Goal: Task Accomplishment & Management: Manage account settings

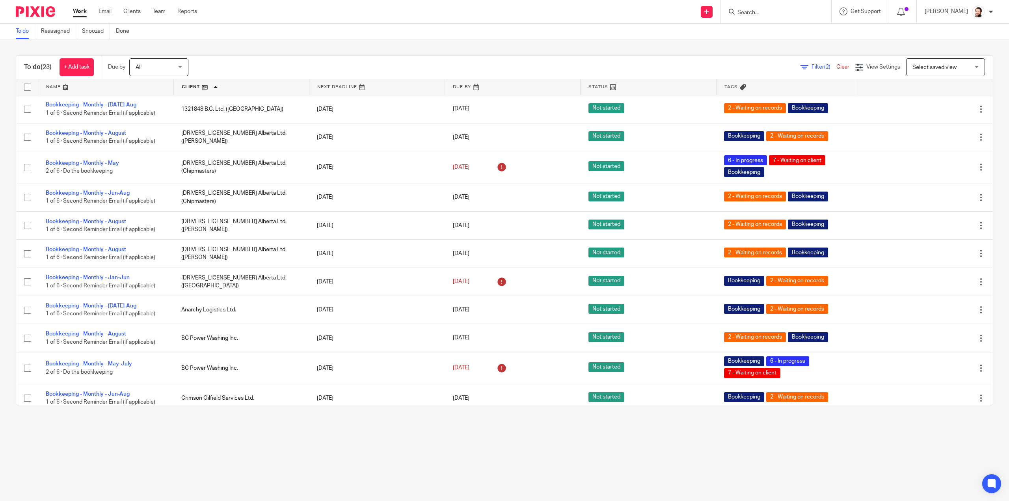
click at [759, 12] on input "Search" at bounding box center [772, 12] width 71 height 7
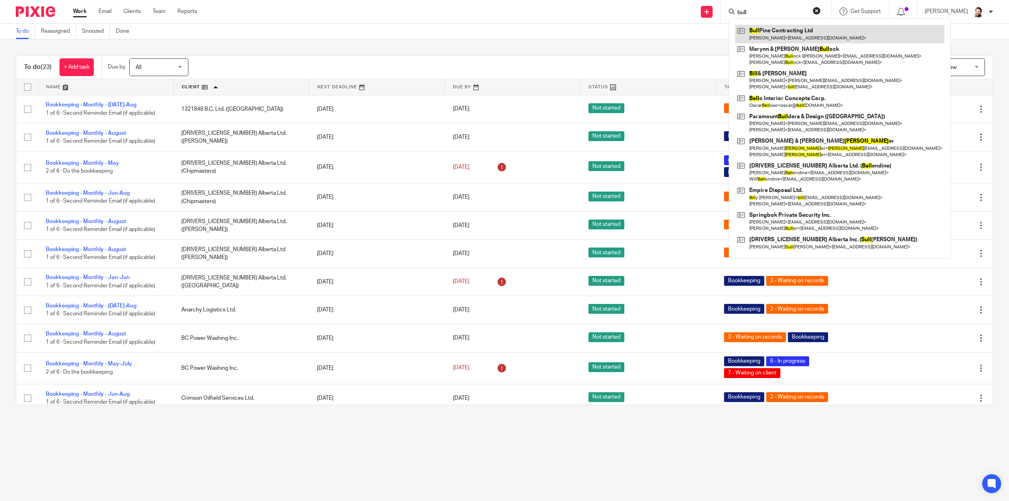
type input "bull"
click at [799, 33] on link at bounding box center [839, 34] width 209 height 18
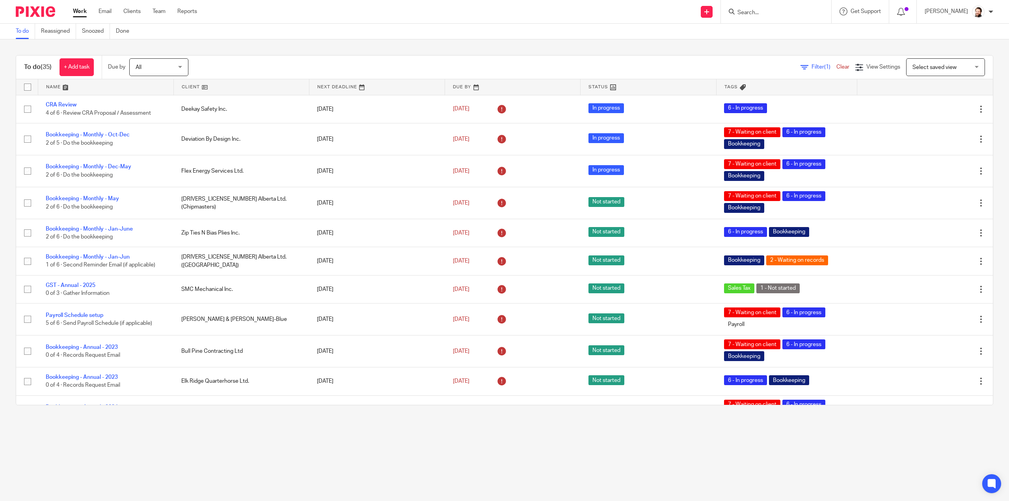
click at [759, 11] on input "Search" at bounding box center [772, 12] width 71 height 7
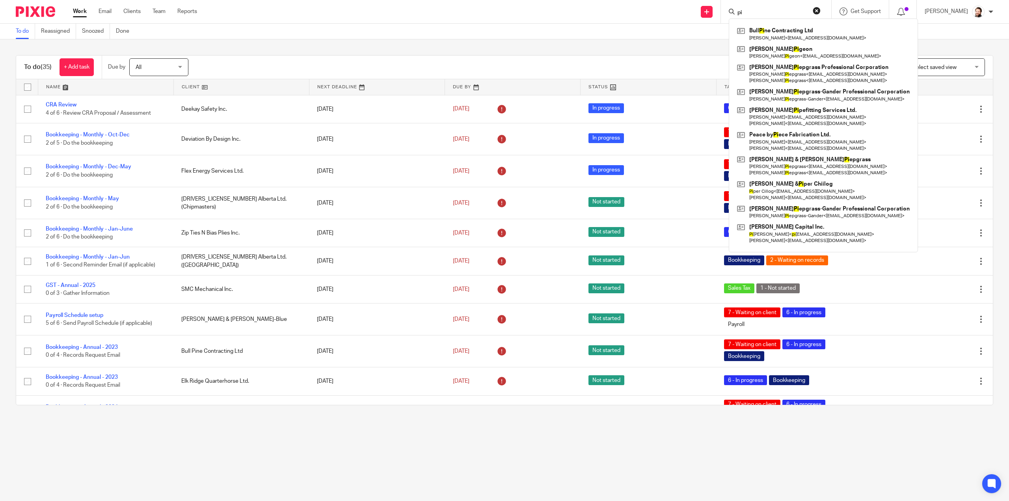
type input "p"
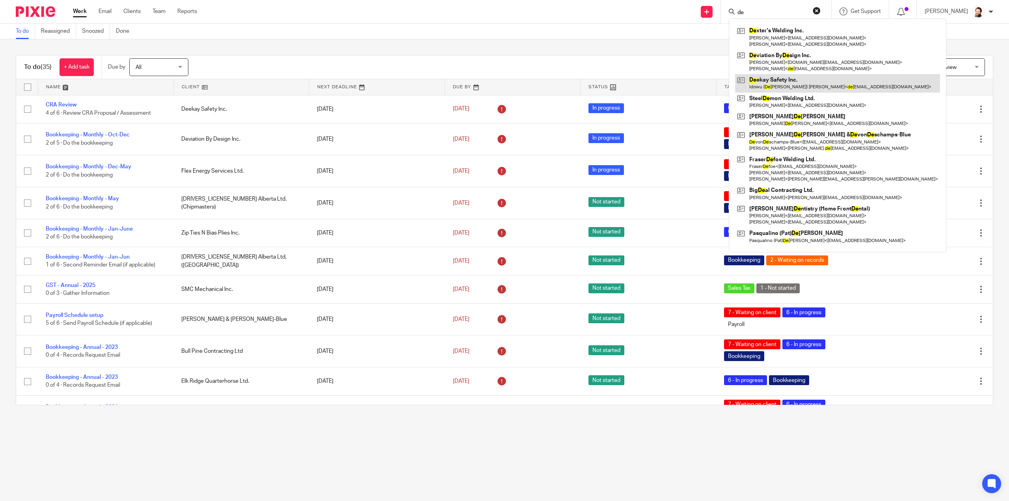
type input "de"
click at [792, 79] on link at bounding box center [837, 83] width 205 height 18
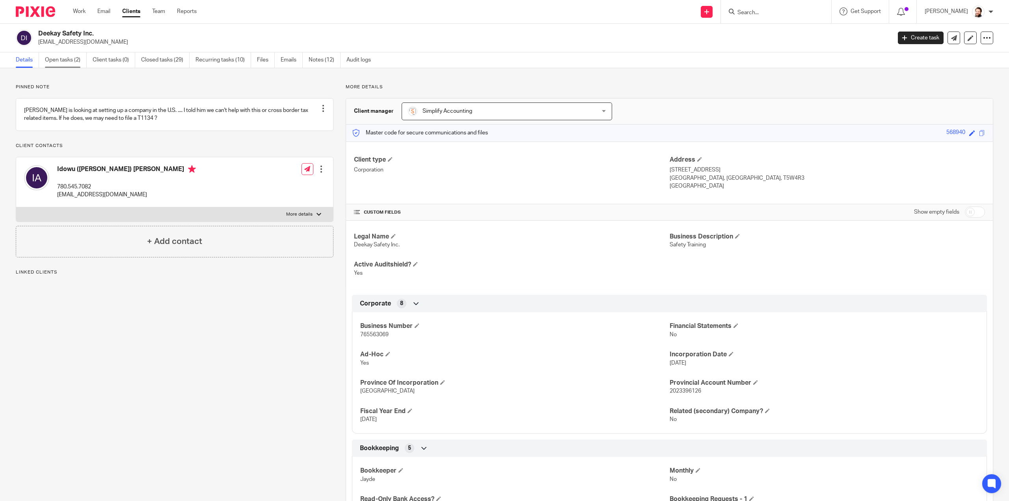
click at [78, 60] on link "Open tasks (2)" at bounding box center [66, 59] width 42 height 15
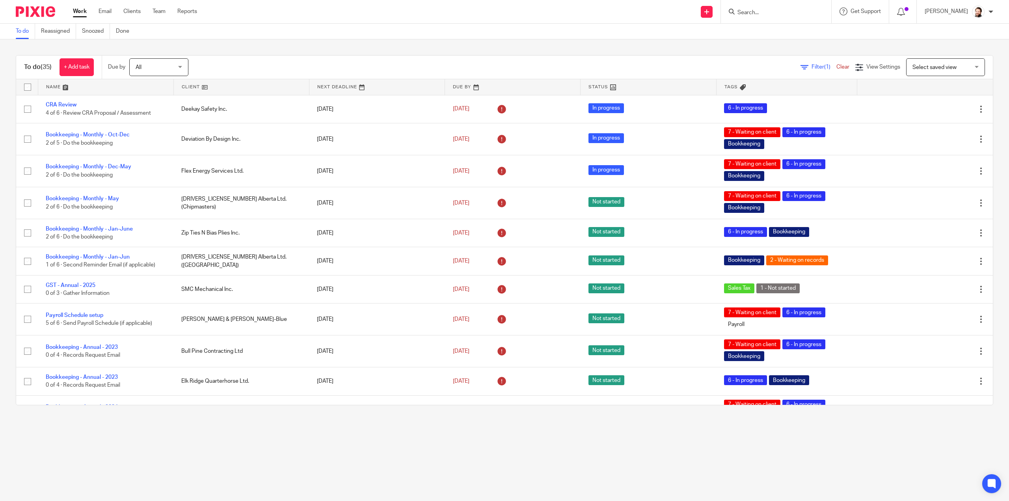
click at [757, 11] on input "Search" at bounding box center [772, 12] width 71 height 7
click at [758, 10] on input "Search" at bounding box center [772, 12] width 71 height 7
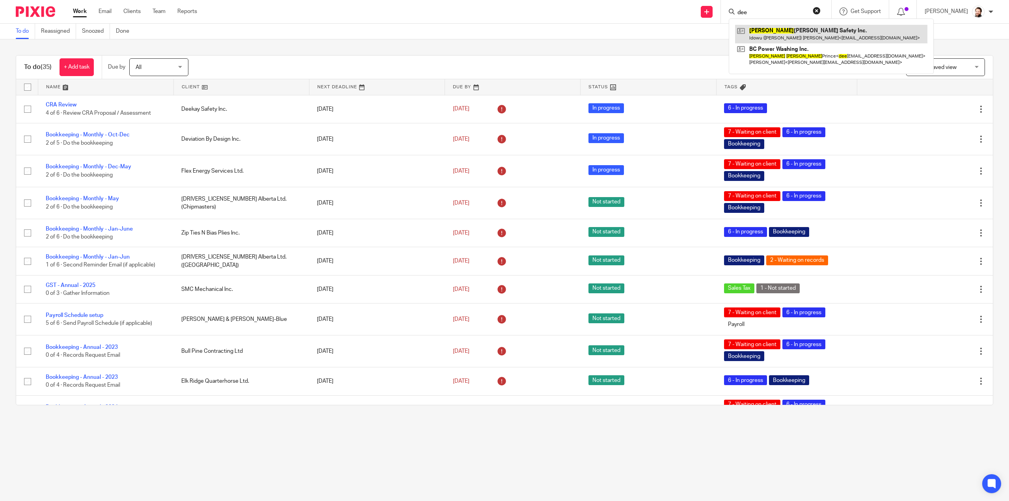
type input "dee"
click at [776, 40] on link at bounding box center [831, 34] width 192 height 18
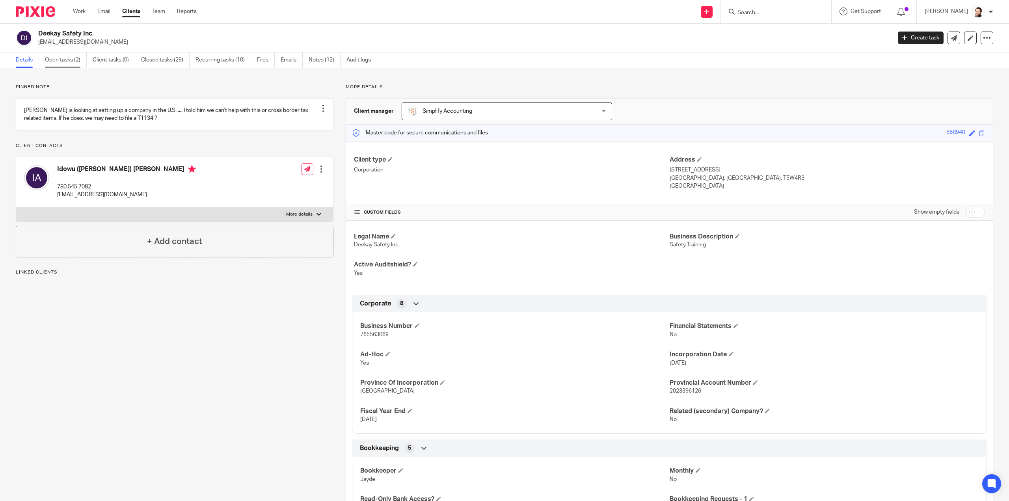
click at [59, 64] on link "Open tasks (2)" at bounding box center [66, 59] width 42 height 15
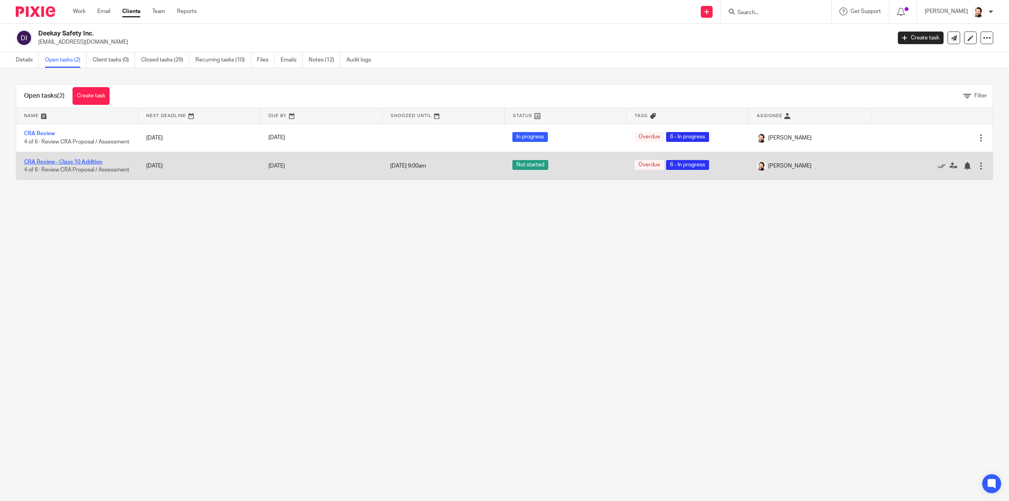
click at [62, 164] on link "CRA Review - Class 10 Addition" at bounding box center [63, 162] width 78 height 6
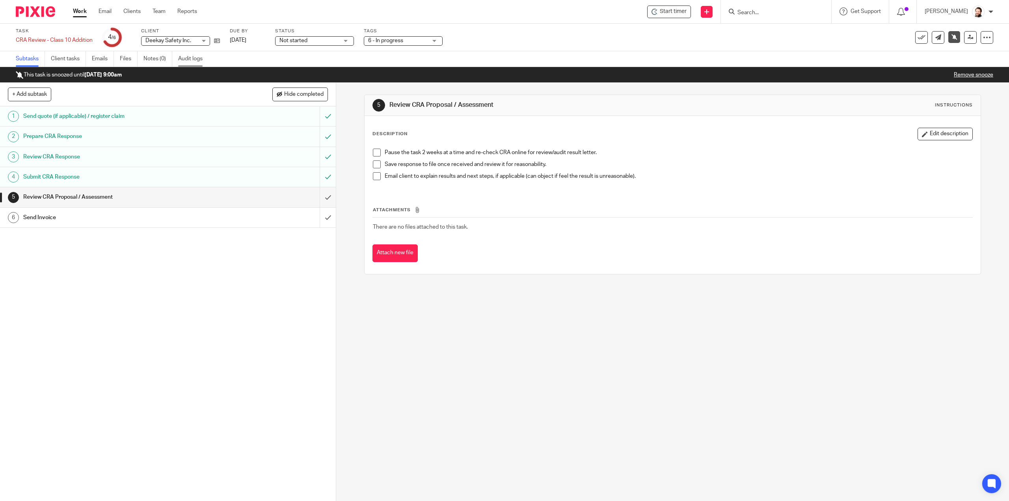
click at [189, 58] on link "Audit logs" at bounding box center [193, 58] width 30 height 15
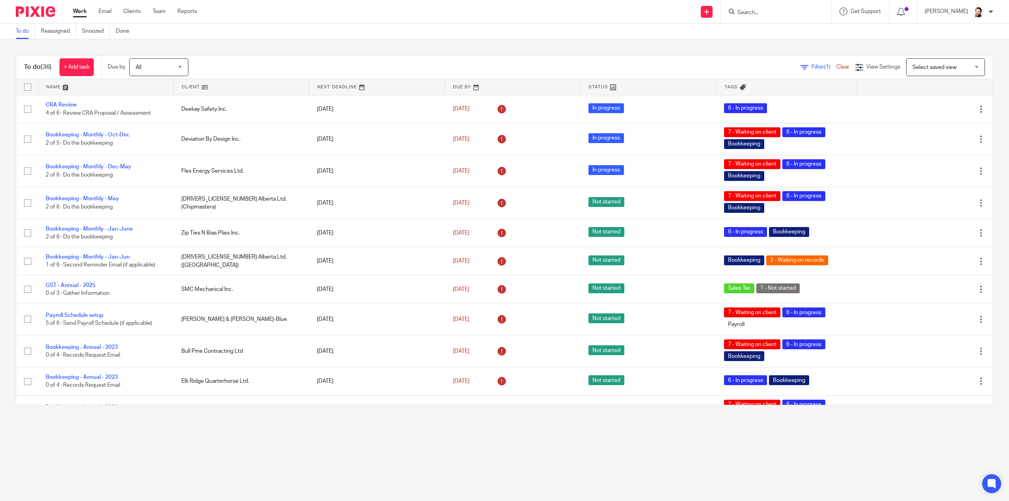
click at [751, 15] on div at bounding box center [776, 11] width 110 height 23
click at [753, 15] on input "Search" at bounding box center [772, 12] width 71 height 7
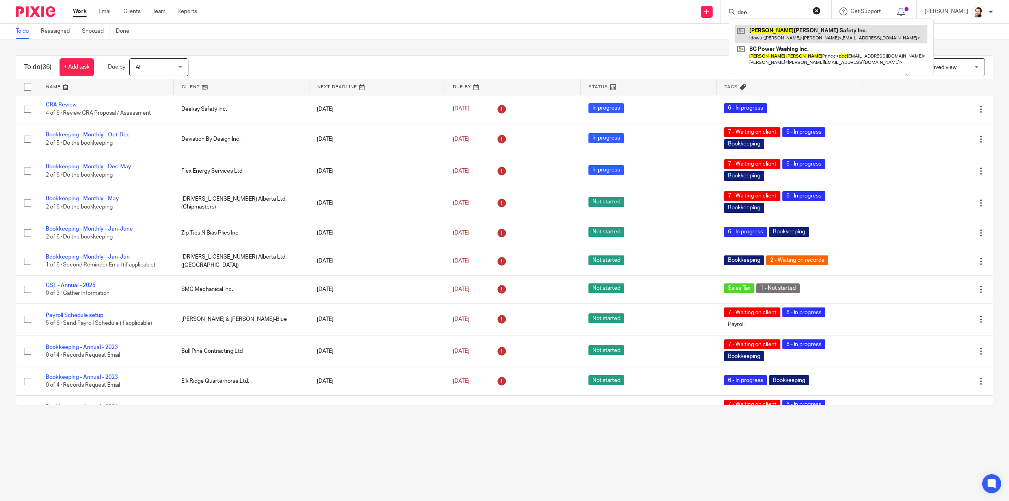
type input "dee"
click at [783, 37] on link at bounding box center [831, 34] width 192 height 18
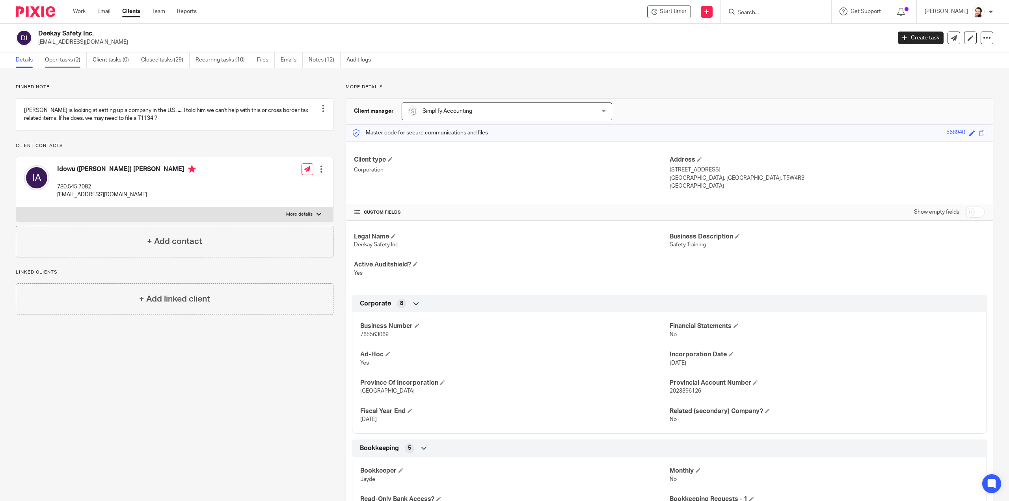
click at [67, 63] on link "Open tasks (2)" at bounding box center [66, 59] width 42 height 15
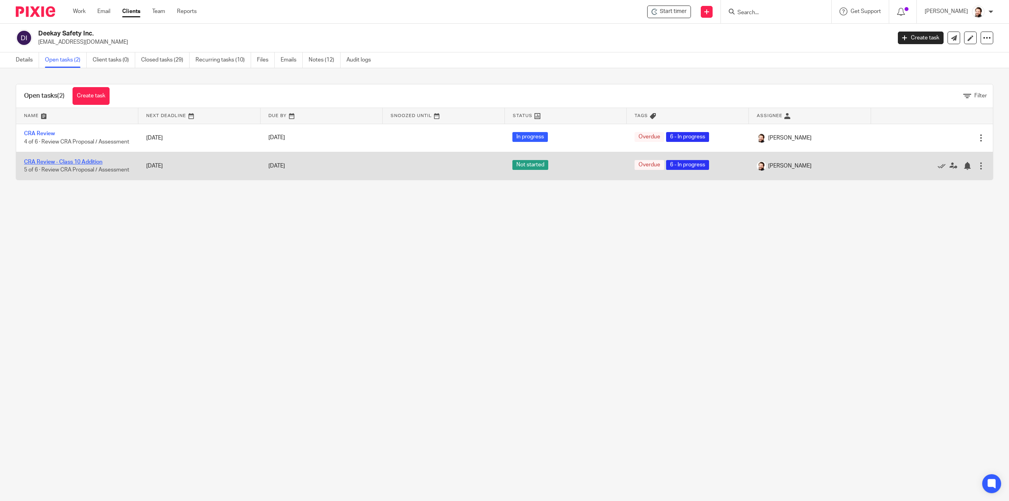
click at [63, 164] on link "CRA Review - Class 10 Addition" at bounding box center [63, 162] width 78 height 6
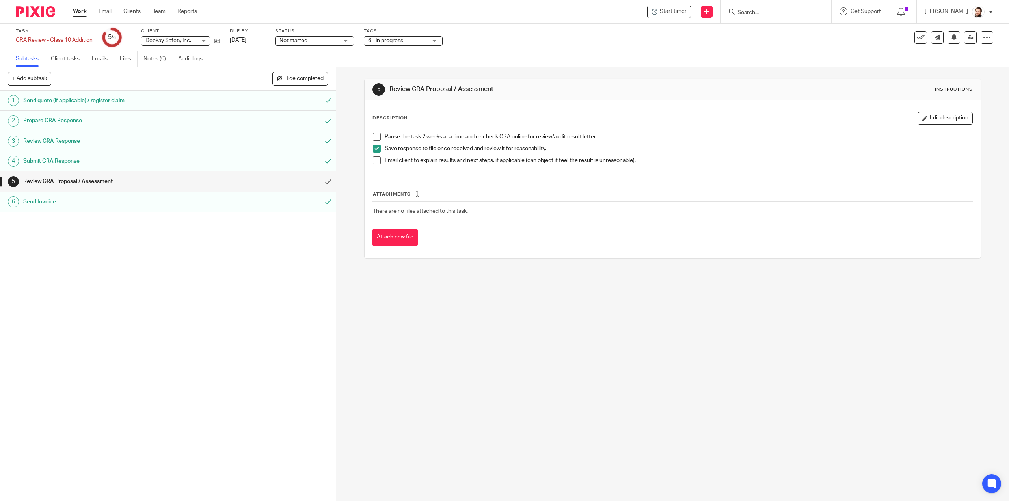
click at [234, 202] on div "Send Invoice" at bounding box center [167, 202] width 289 height 12
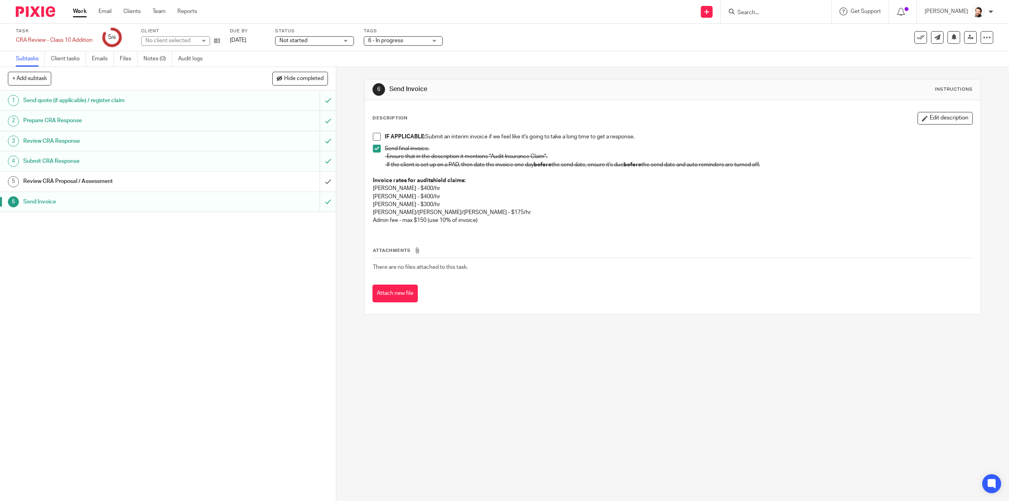
click at [228, 185] on div "Review CRA Proposal / Assessment" at bounding box center [167, 181] width 289 height 12
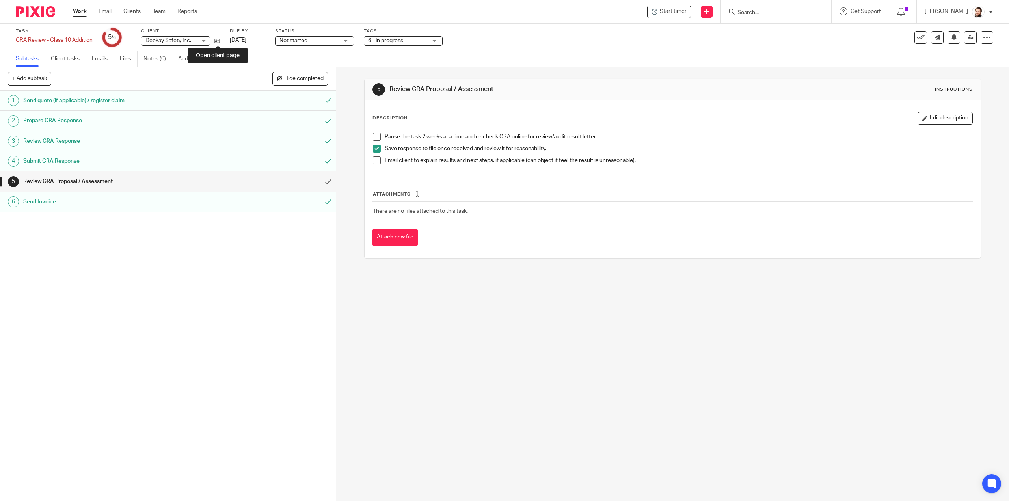
drag, startPoint x: 220, startPoint y: 41, endPoint x: 217, endPoint y: 21, distance: 20.6
click at [375, 161] on span at bounding box center [377, 161] width 8 height 8
click at [324, 181] on input "submit" at bounding box center [168, 182] width 336 height 20
click at [214, 161] on div "Submit CRA Response" at bounding box center [167, 161] width 289 height 12
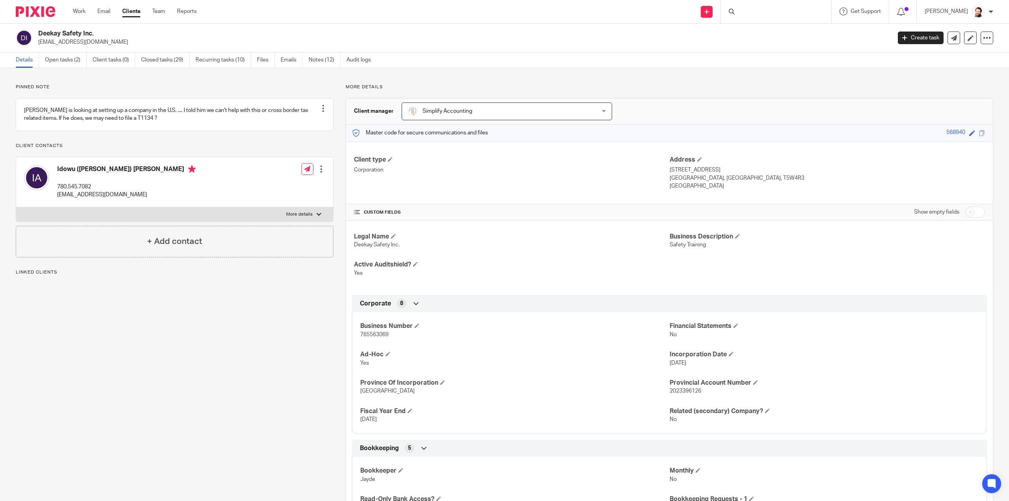
click at [373, 332] on span "765563069" at bounding box center [374, 335] width 28 height 6
copy span "765563069"
click at [285, 377] on div "Pinned note Derick is looking at setting up a company in the U.S. .... I told h…" at bounding box center [169, 406] width 330 height 644
click at [69, 60] on link "Open tasks (2)" at bounding box center [66, 59] width 42 height 15
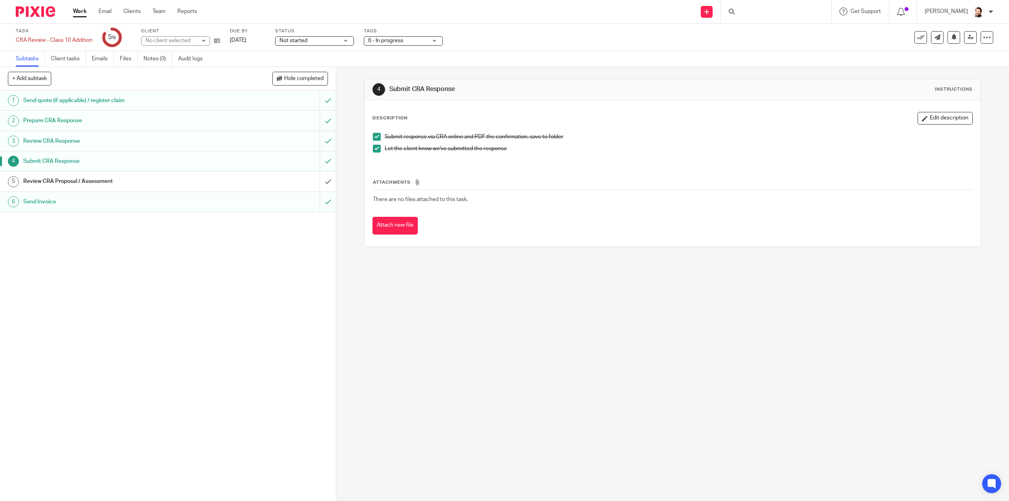
click at [233, 175] on div "Review CRA Proposal / Assessment" at bounding box center [167, 181] width 289 height 12
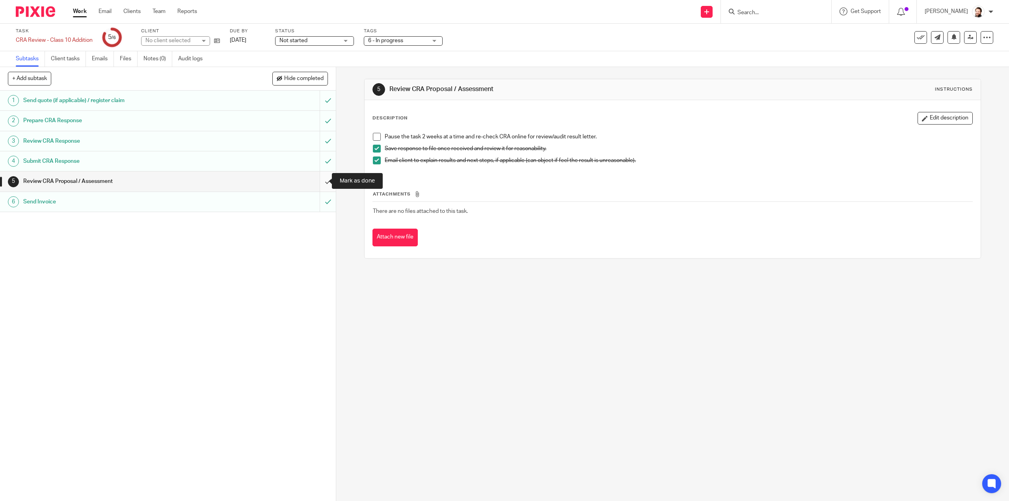
click at [322, 183] on input "submit" at bounding box center [168, 182] width 336 height 20
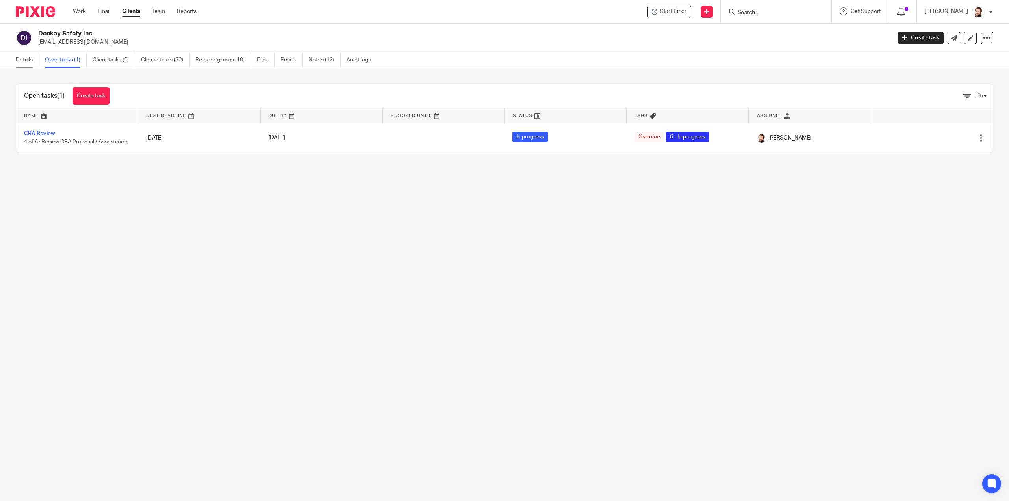
click at [27, 56] on link "Details" at bounding box center [27, 59] width 23 height 15
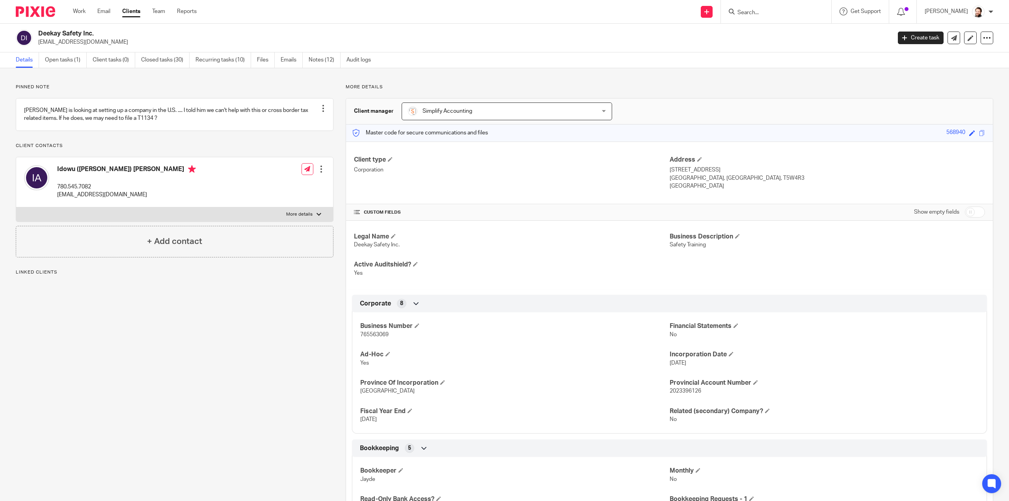
click at [294, 218] on p "More details" at bounding box center [299, 214] width 26 height 6
click at [16, 207] on input "More details" at bounding box center [16, 207] width 0 height 0
checkbox input "true"
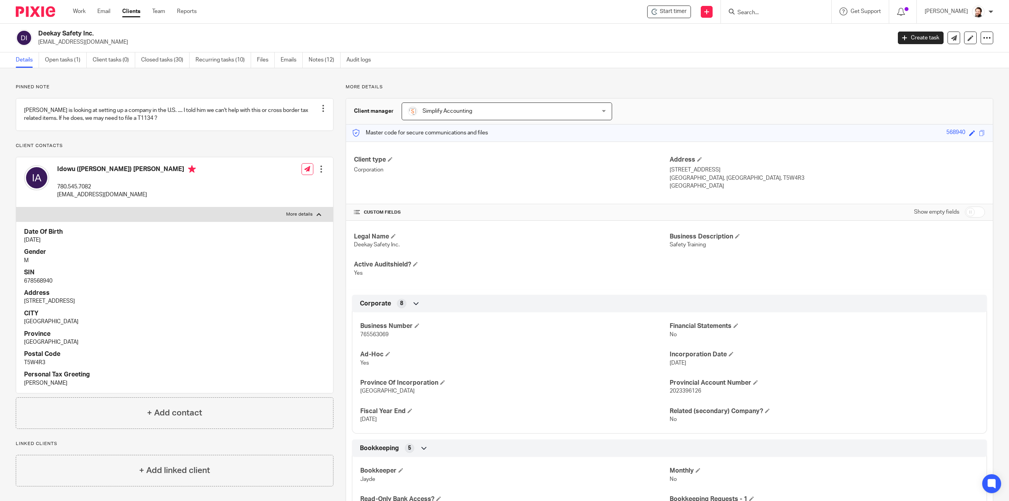
click at [35, 285] on p "678568940" at bounding box center [174, 281] width 301 height 8
copy p "678568940"
drag, startPoint x: 78, startPoint y: 13, endPoint x: 107, endPoint y: 1, distance: 31.3
click at [78, 13] on link "Work" at bounding box center [79, 11] width 13 height 8
